Goal: Transaction & Acquisition: Subscribe to service/newsletter

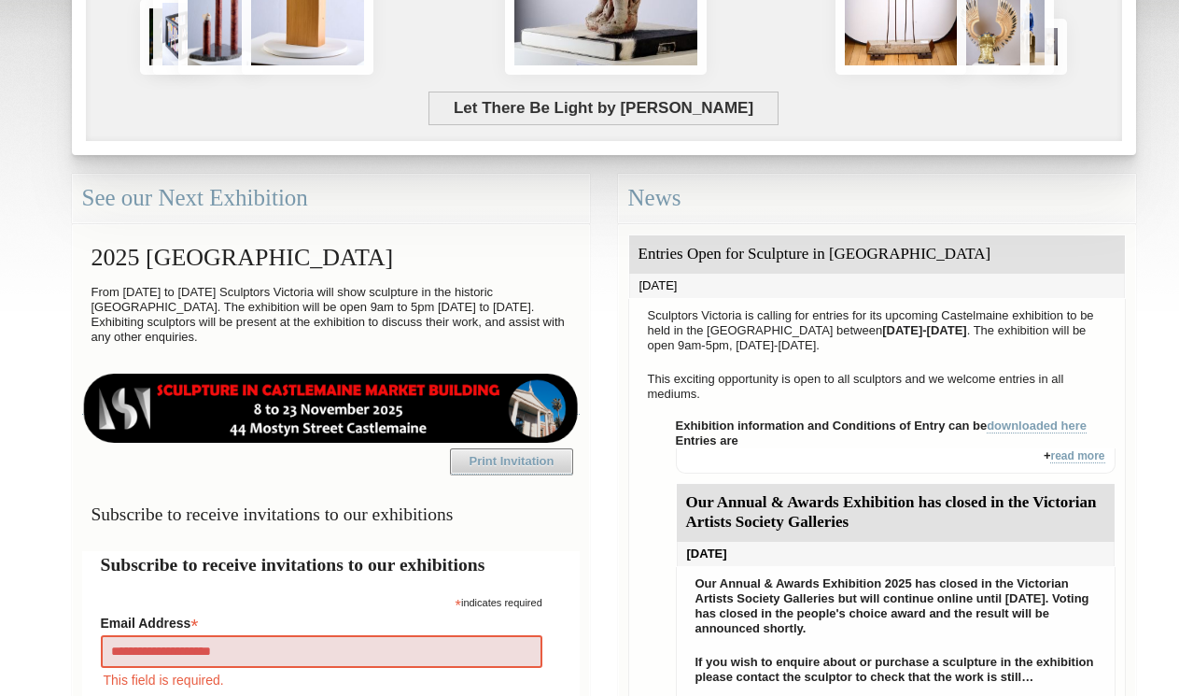
type input "**********"
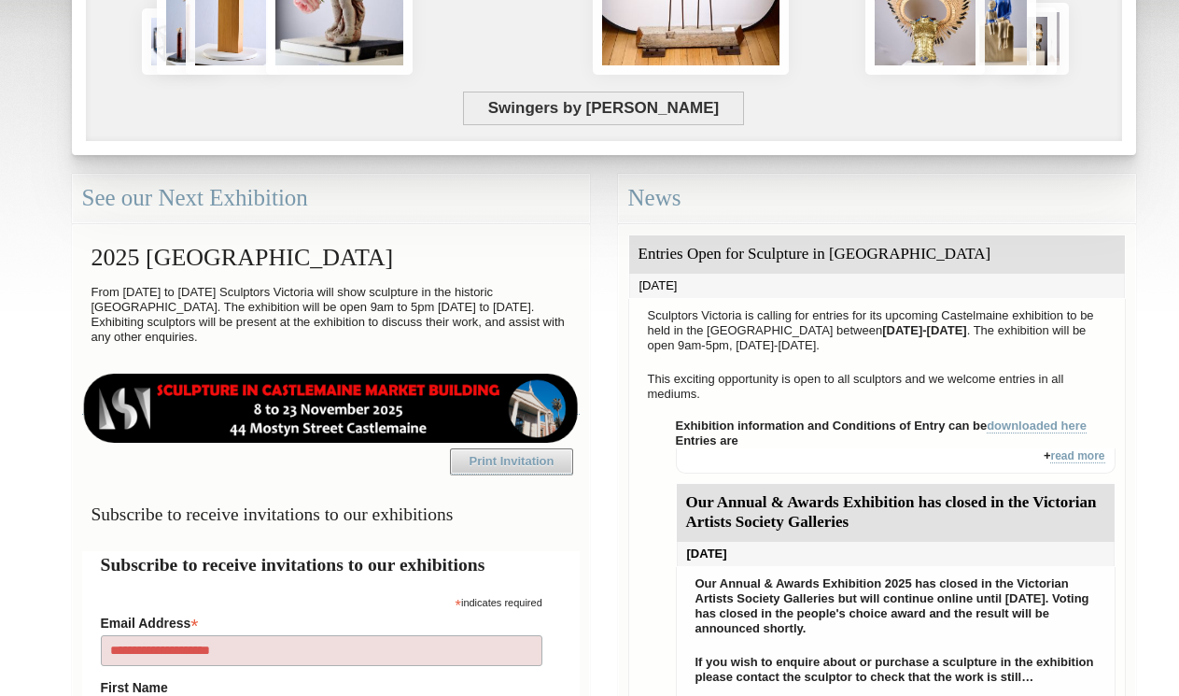
scroll to position [450, 0]
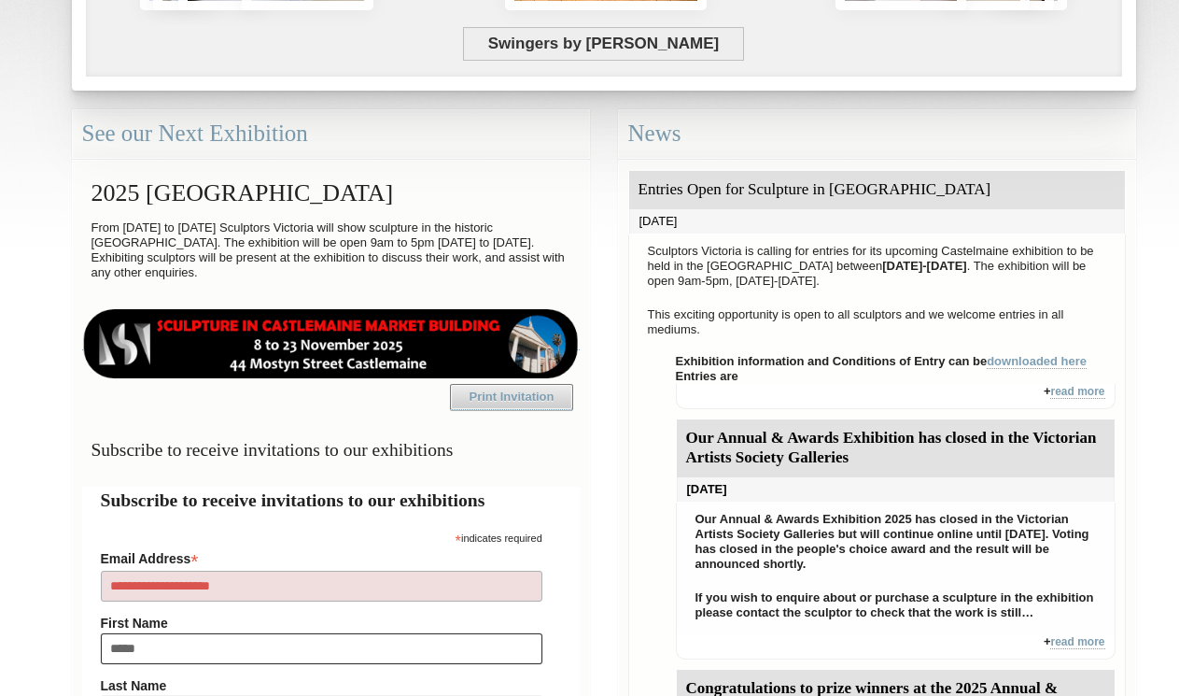
type input "*****"
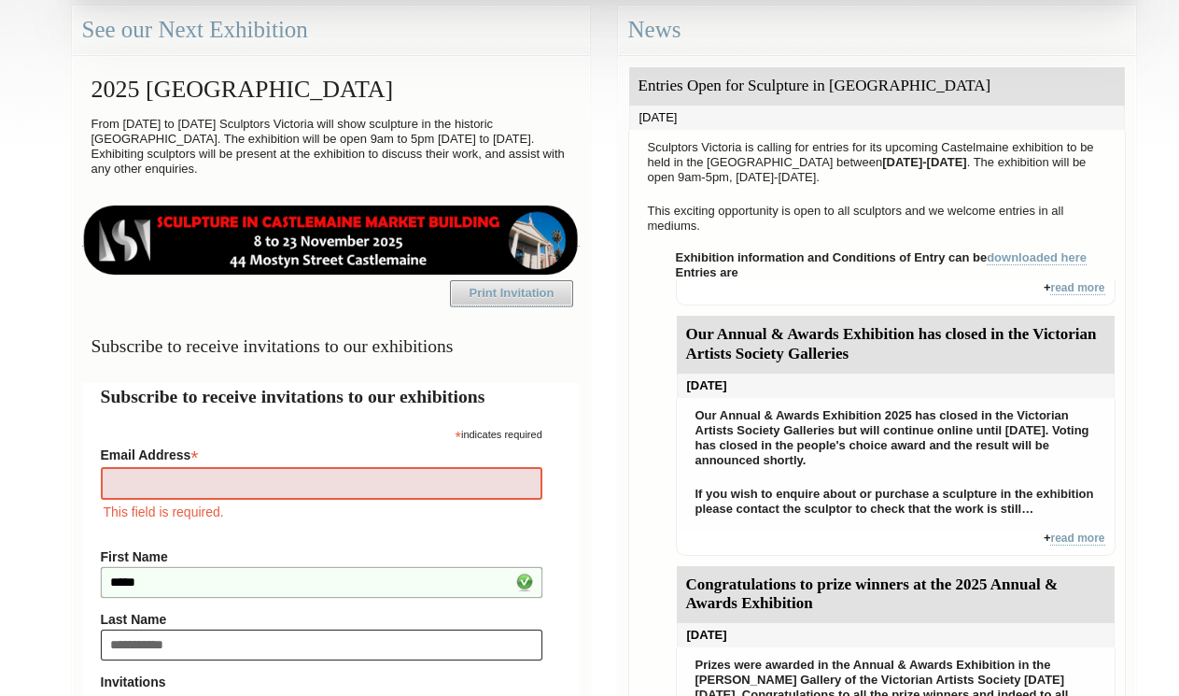
type input "**********"
